Goal: Find specific page/section: Find specific page/section

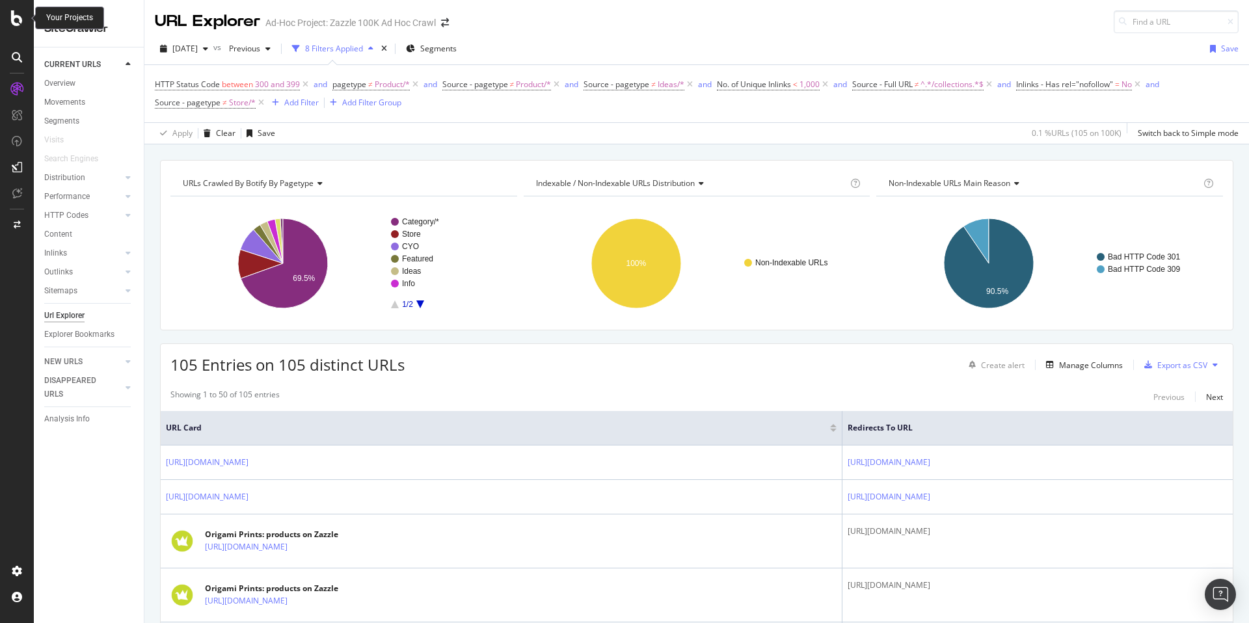
click at [20, 21] on icon at bounding box center [17, 18] width 12 height 16
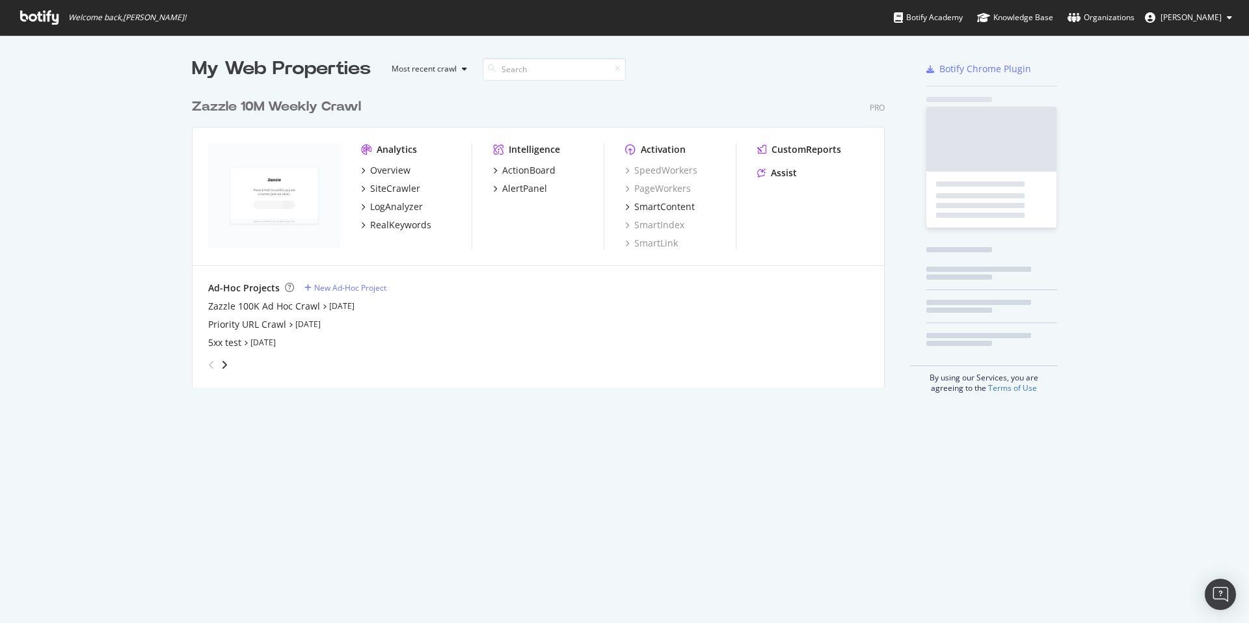
scroll to position [613, 1229]
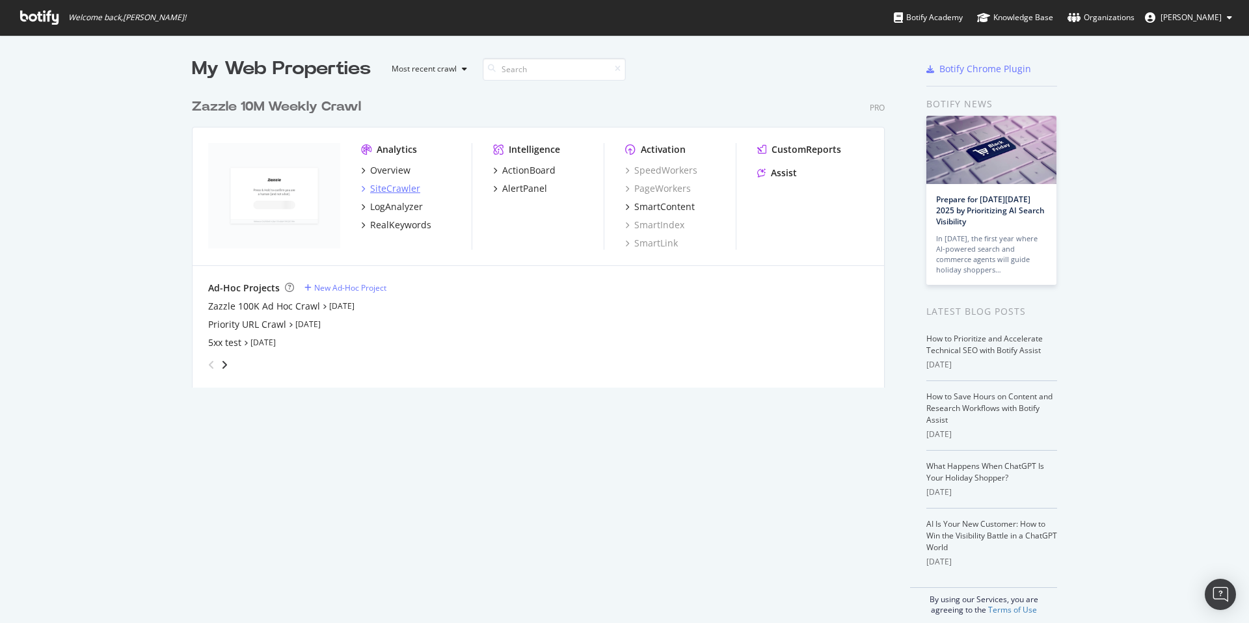
click at [399, 185] on div "SiteCrawler" at bounding box center [395, 188] width 50 height 13
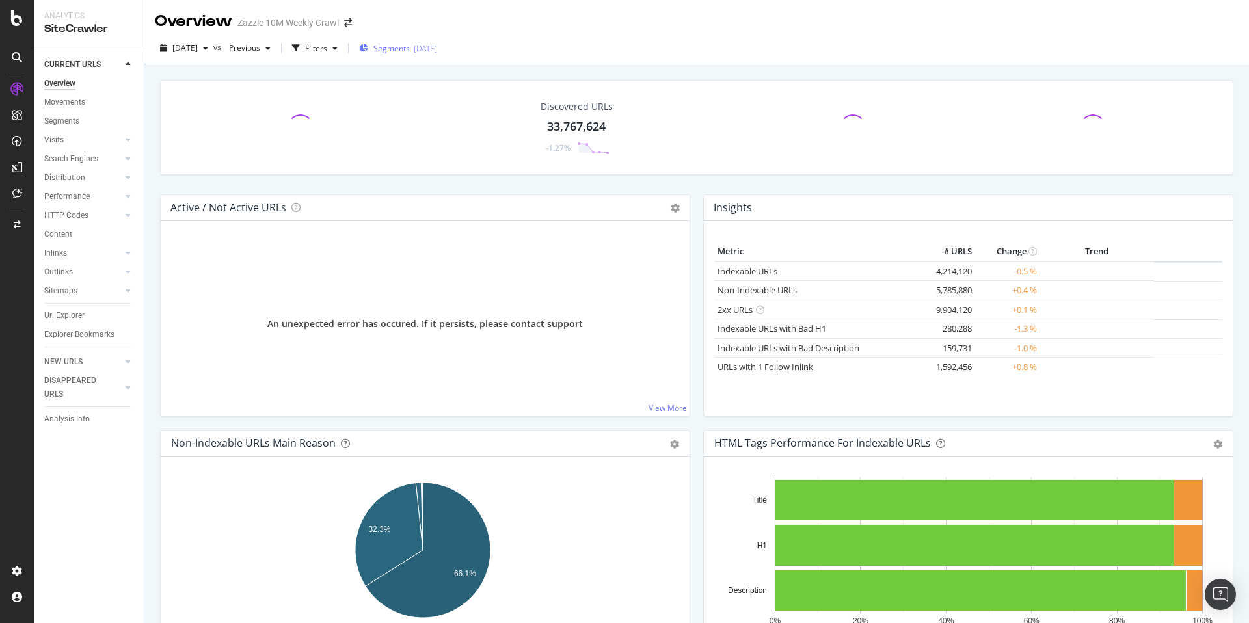
click at [434, 48] on div "Segments [DATE]" at bounding box center [398, 48] width 78 height 11
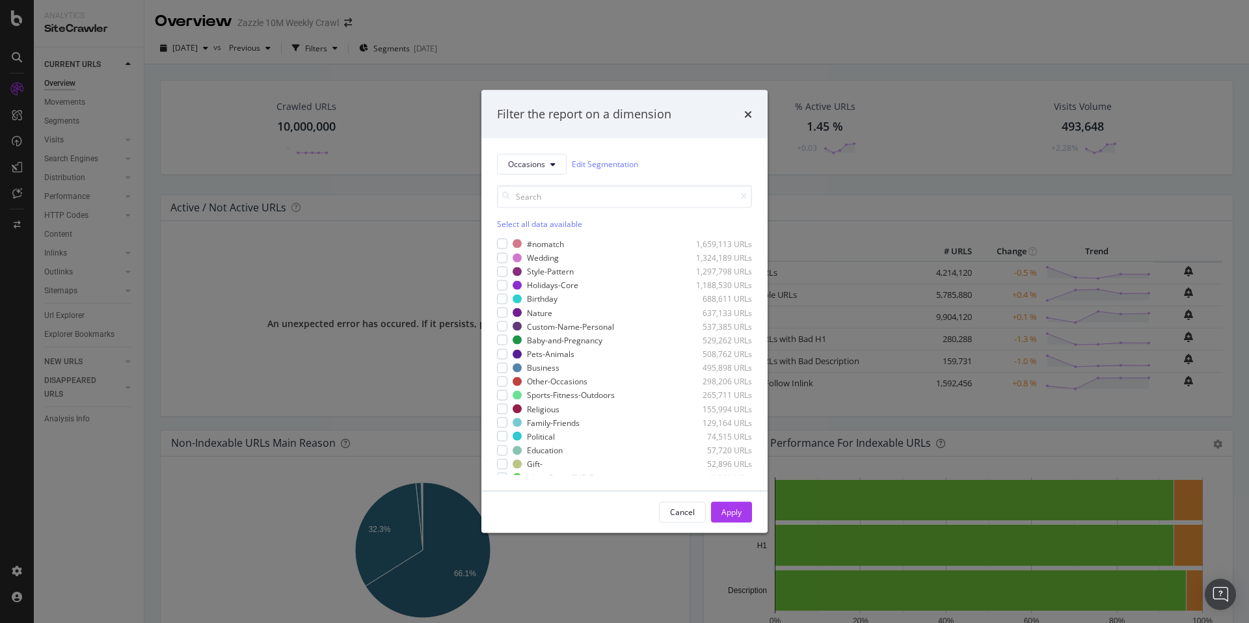
click at [743, 112] on div "Filter the report on a dimension" at bounding box center [624, 114] width 255 height 17
click at [70, 317] on div "Filter the report on a dimension Occasions Edit Segmentation Select all data av…" at bounding box center [624, 311] width 1249 height 623
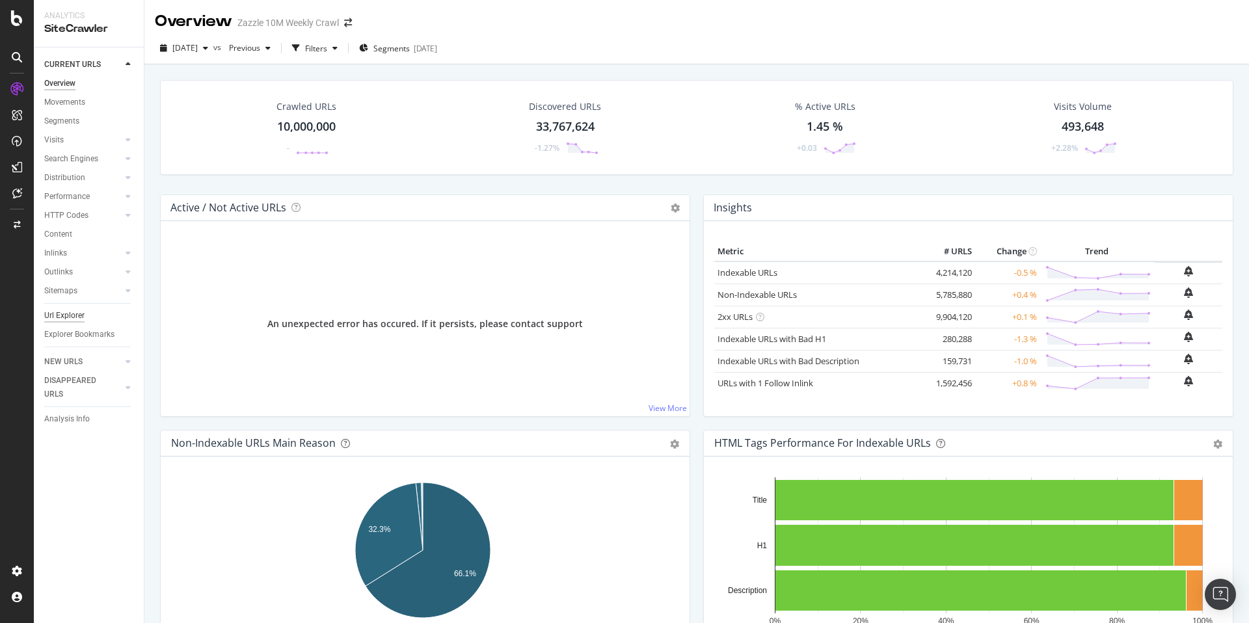
click at [59, 313] on div "Url Explorer" at bounding box center [64, 316] width 40 height 14
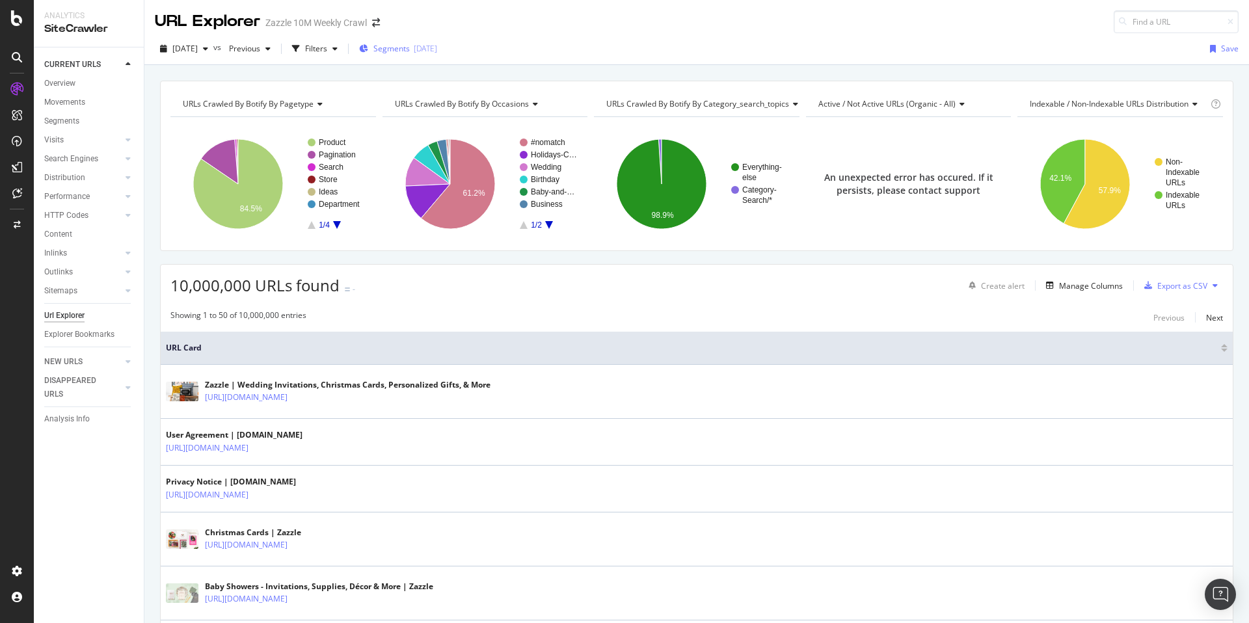
click at [409, 55] on div "Segments [DATE]" at bounding box center [398, 49] width 78 height 20
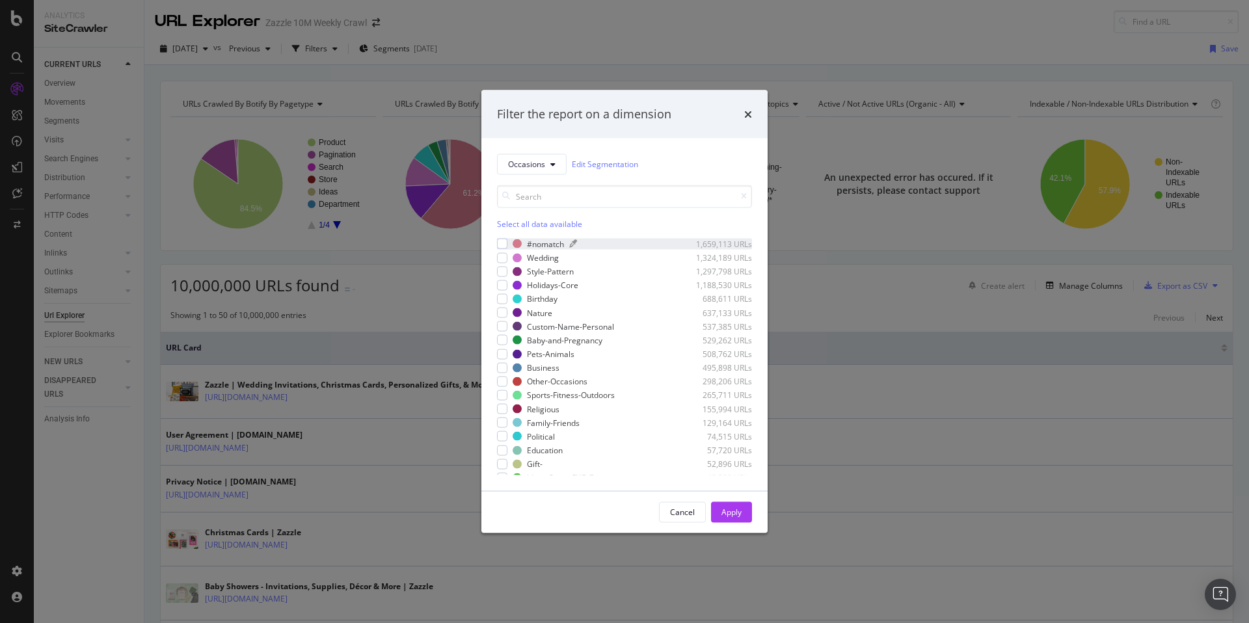
click at [627, 245] on div "modal" at bounding box center [626, 244] width 114 height 8
click at [724, 514] on div "Apply" at bounding box center [731, 512] width 20 height 11
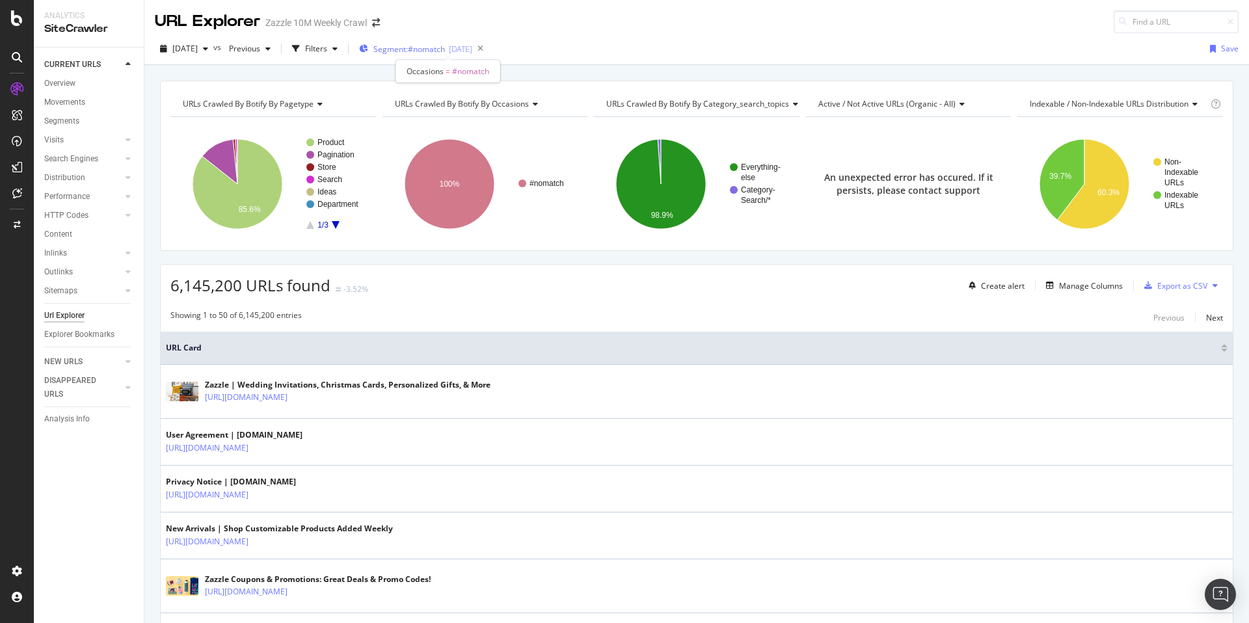
click at [445, 46] on span "Segment: #nomatch" at bounding box center [409, 49] width 72 height 11
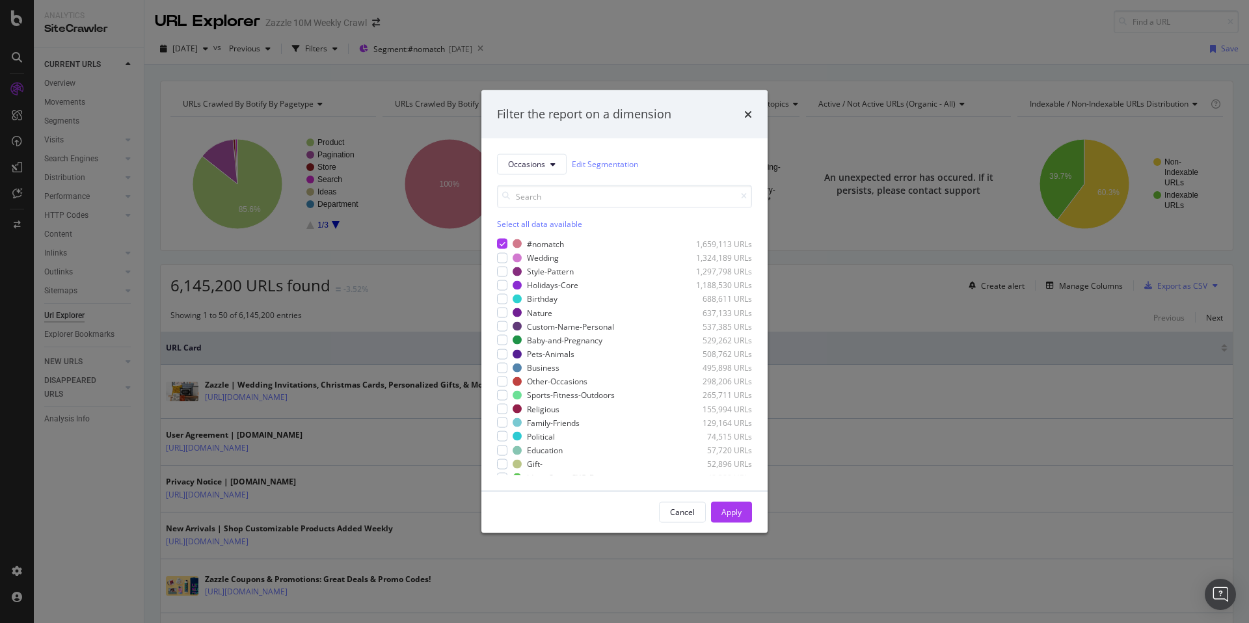
click at [746, 106] on div "times" at bounding box center [748, 114] width 8 height 17
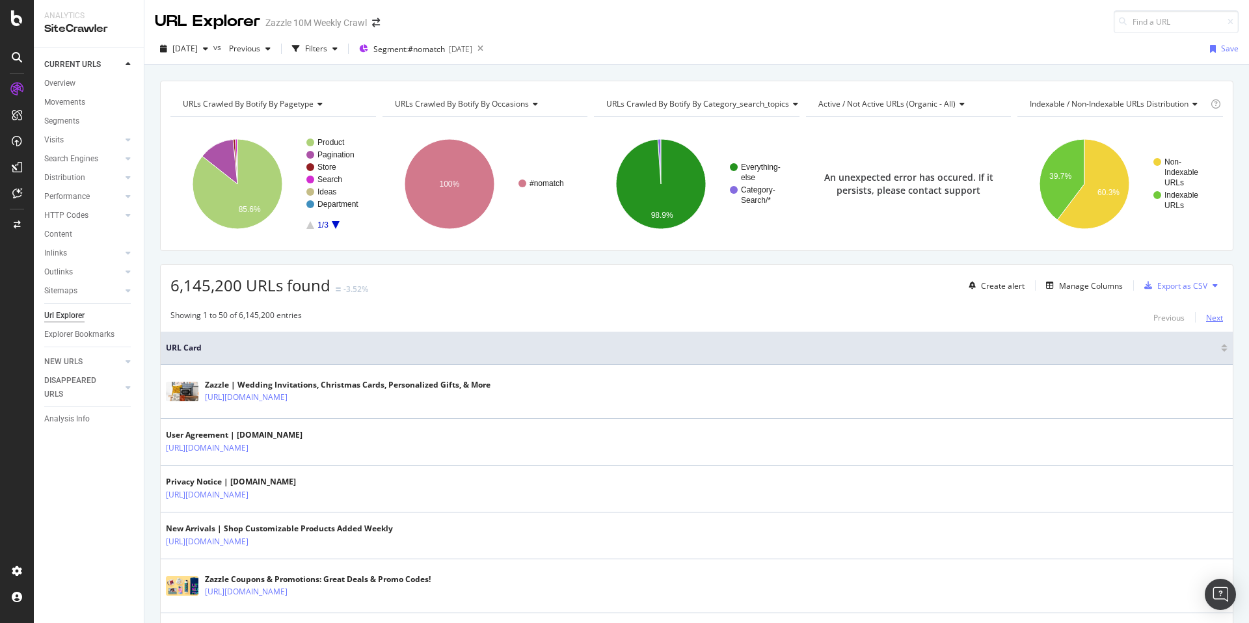
click at [1208, 323] on div "Next" at bounding box center [1214, 317] width 17 height 14
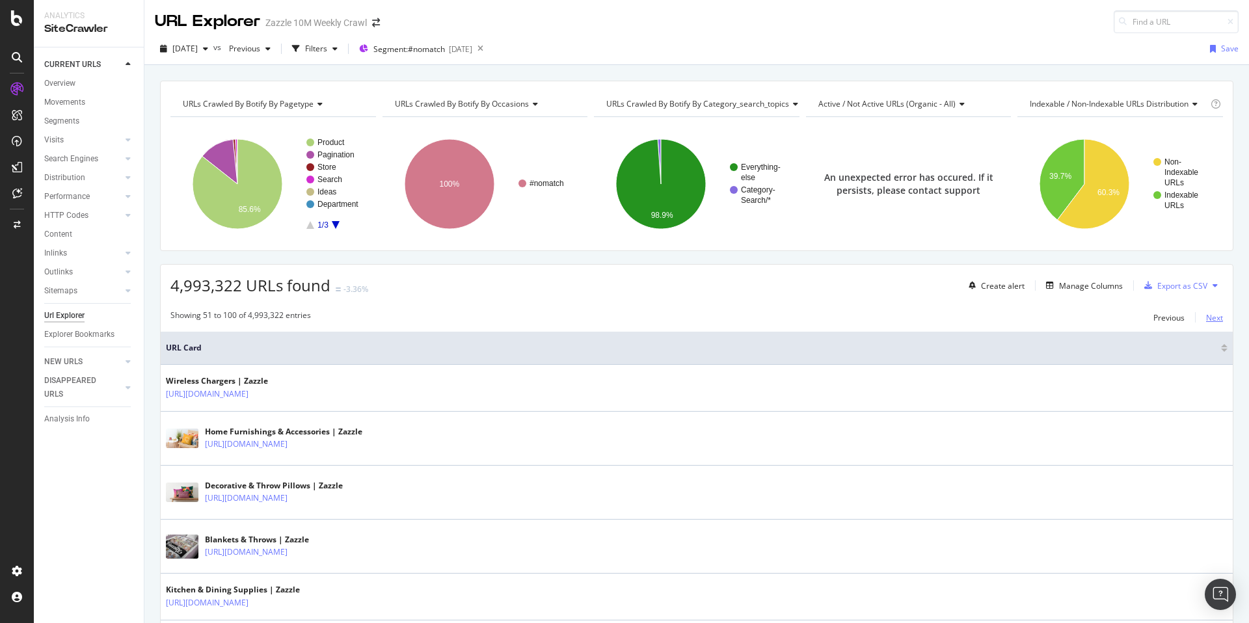
click at [1206, 318] on div "Next" at bounding box center [1214, 317] width 17 height 11
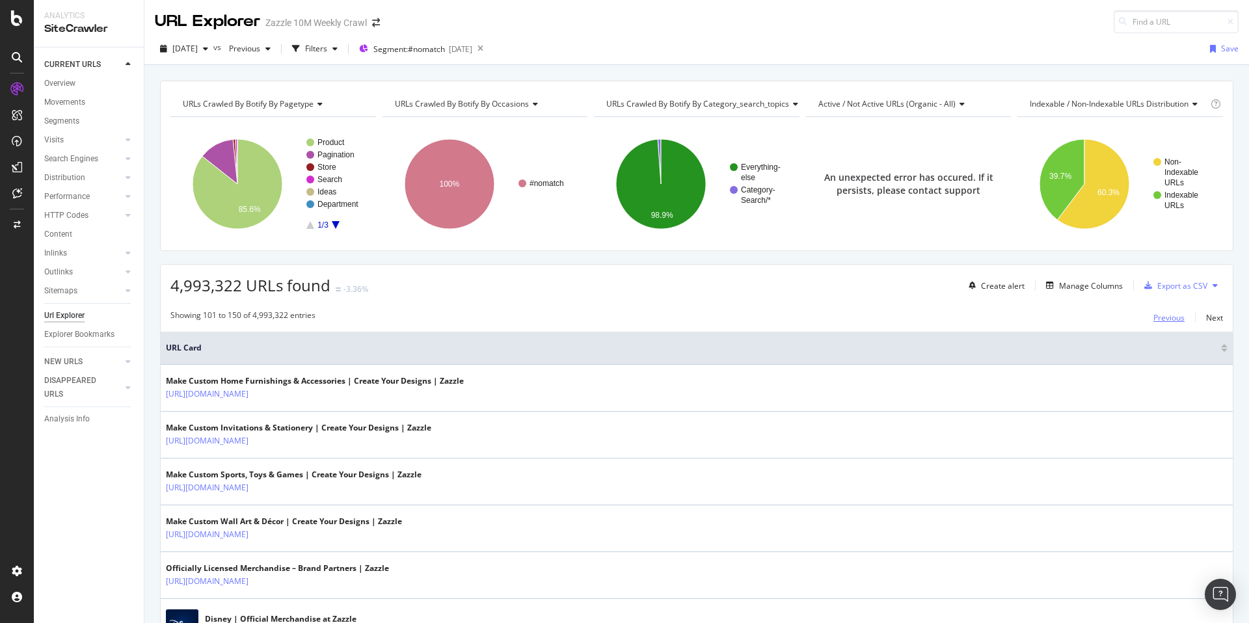
click at [1171, 323] on div "Previous" at bounding box center [1168, 317] width 31 height 14
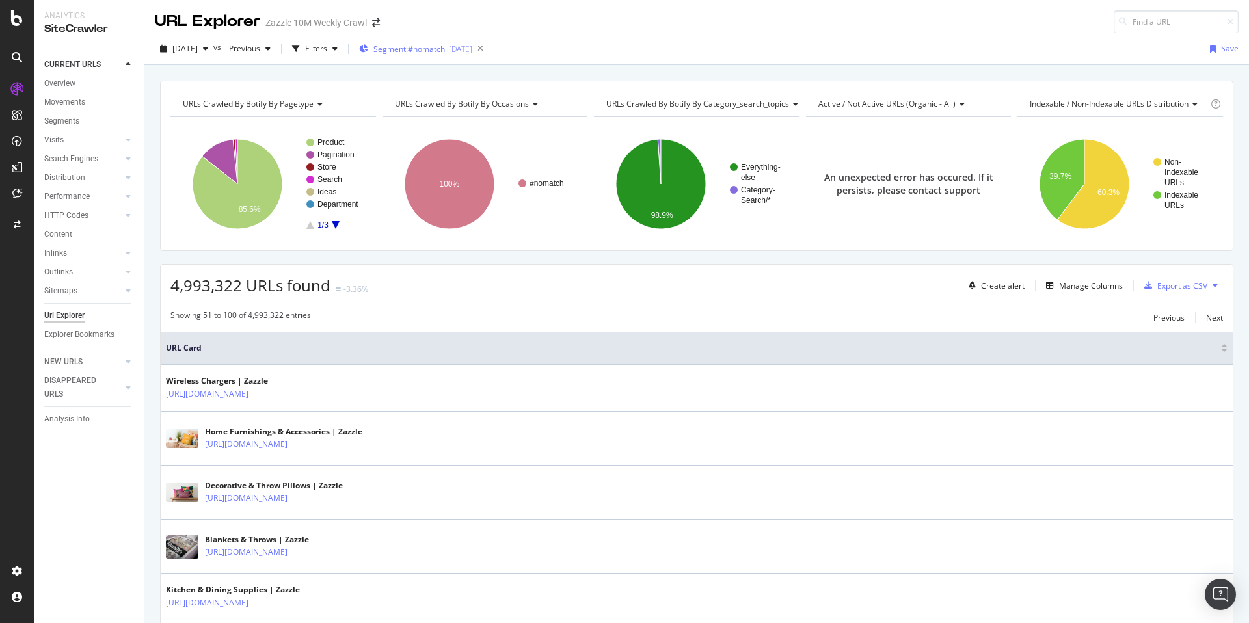
click at [455, 55] on div "Segment: #nomatch [DATE]" at bounding box center [415, 49] width 113 height 20
